Goal: Obtain resource: Obtain resource

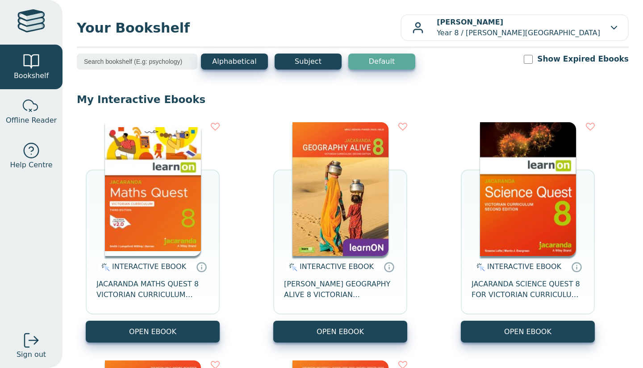
click at [322, 196] on img at bounding box center [340, 189] width 96 height 134
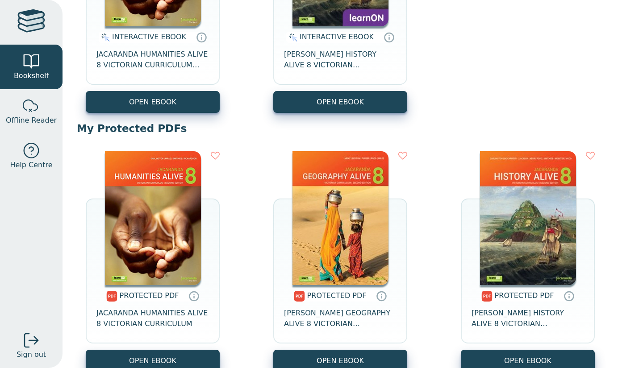
scroll to position [480, 0]
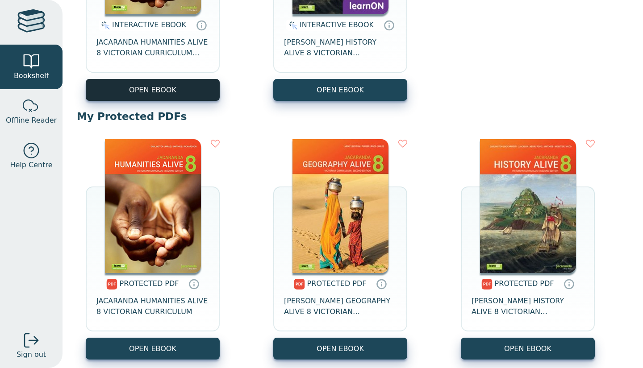
click at [139, 88] on button "OPEN EBOOK" at bounding box center [153, 90] width 134 height 22
